Goal: Transaction & Acquisition: Purchase product/service

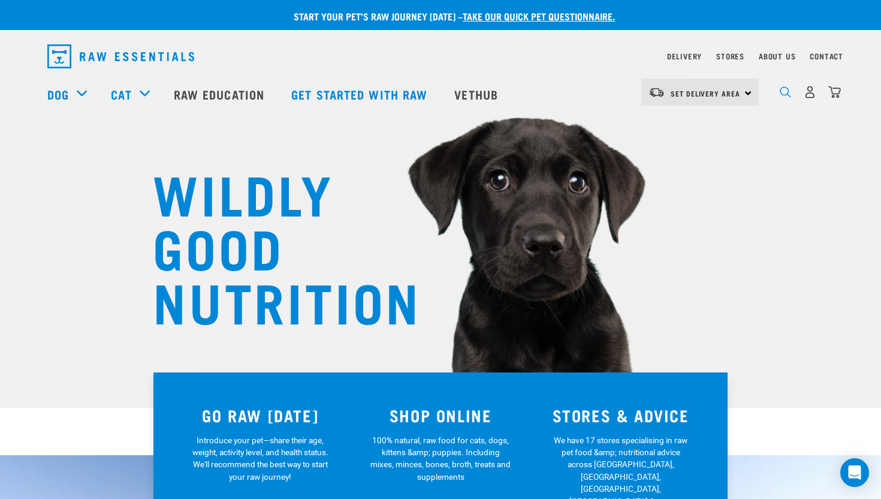
click at [786, 95] on img "dropdown navigation" at bounding box center [785, 91] width 11 height 11
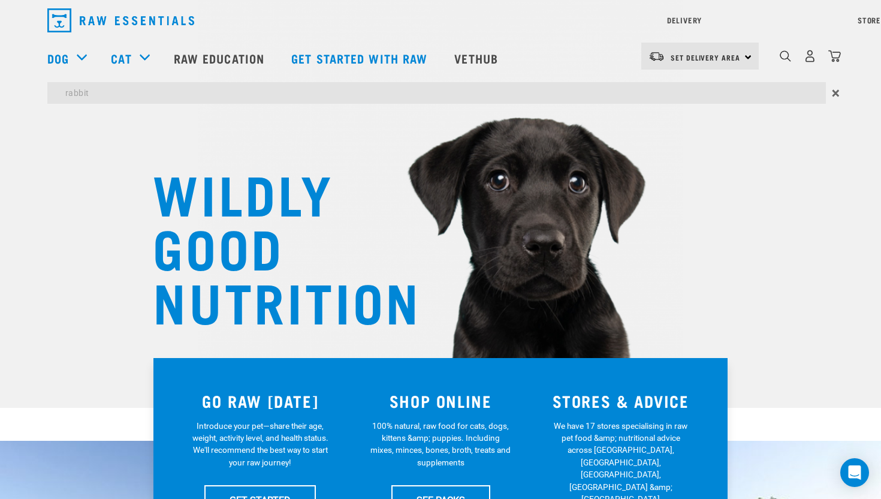
type input "rabbit"
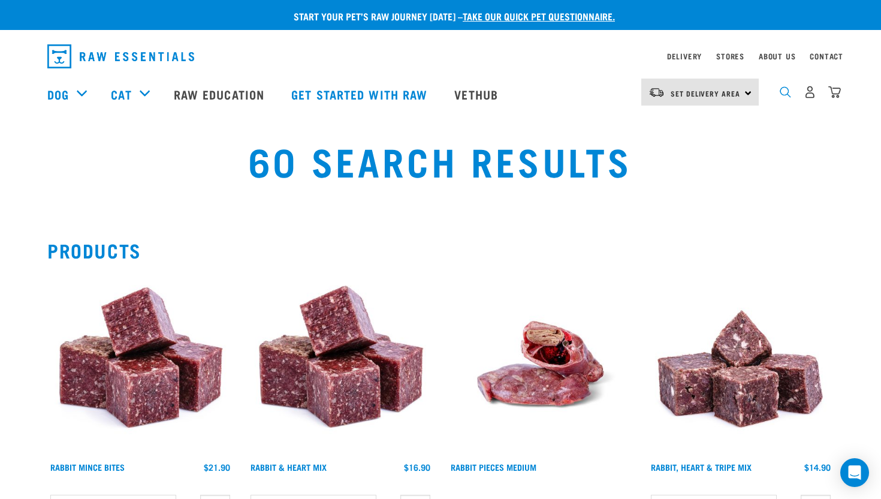
click at [789, 95] on img "dropdown navigation" at bounding box center [785, 91] width 11 height 11
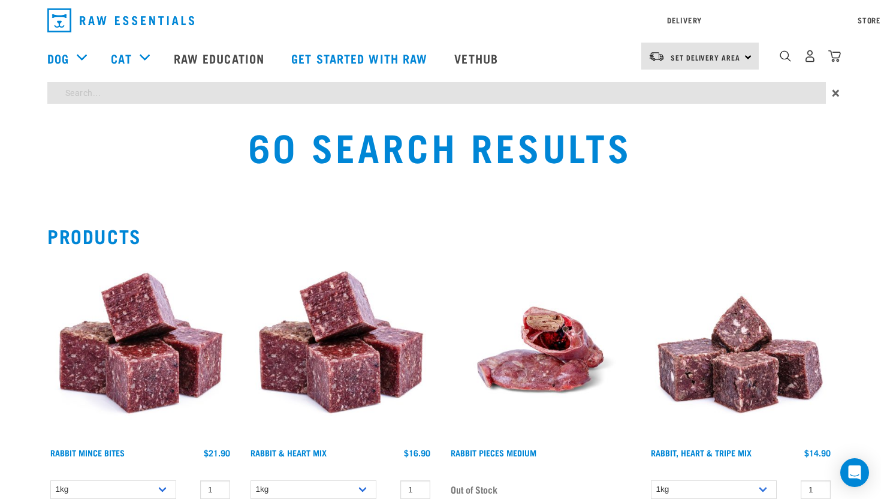
type input "rabbit shoulders"
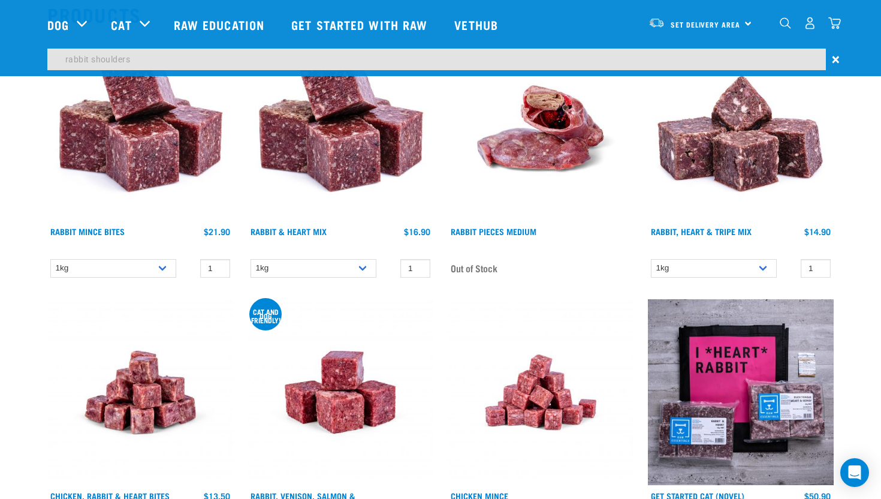
scroll to position [113, 0]
